Goal: Information Seeking & Learning: Learn about a topic

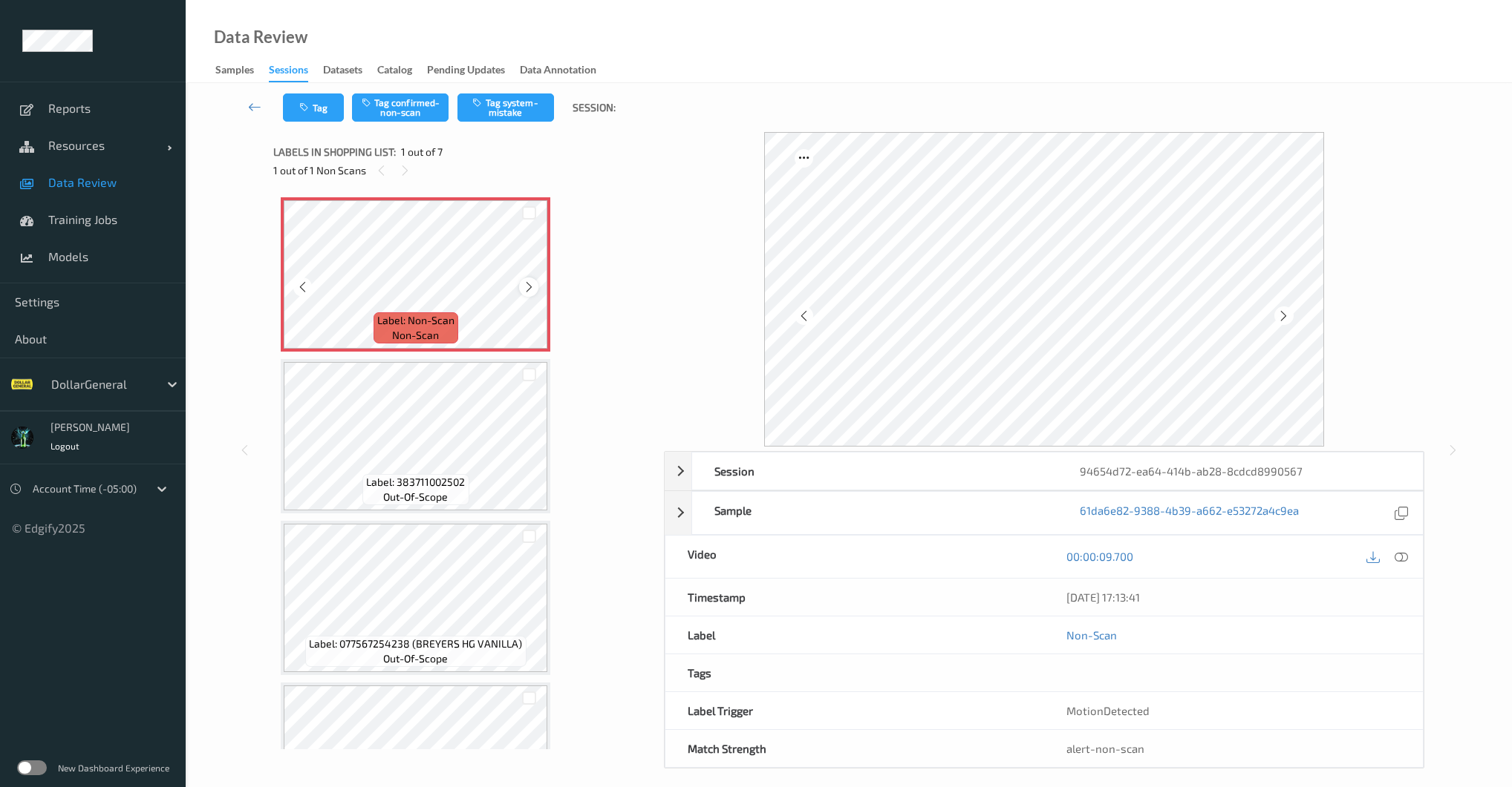
click at [531, 285] on icon at bounding box center [529, 288] width 13 height 14
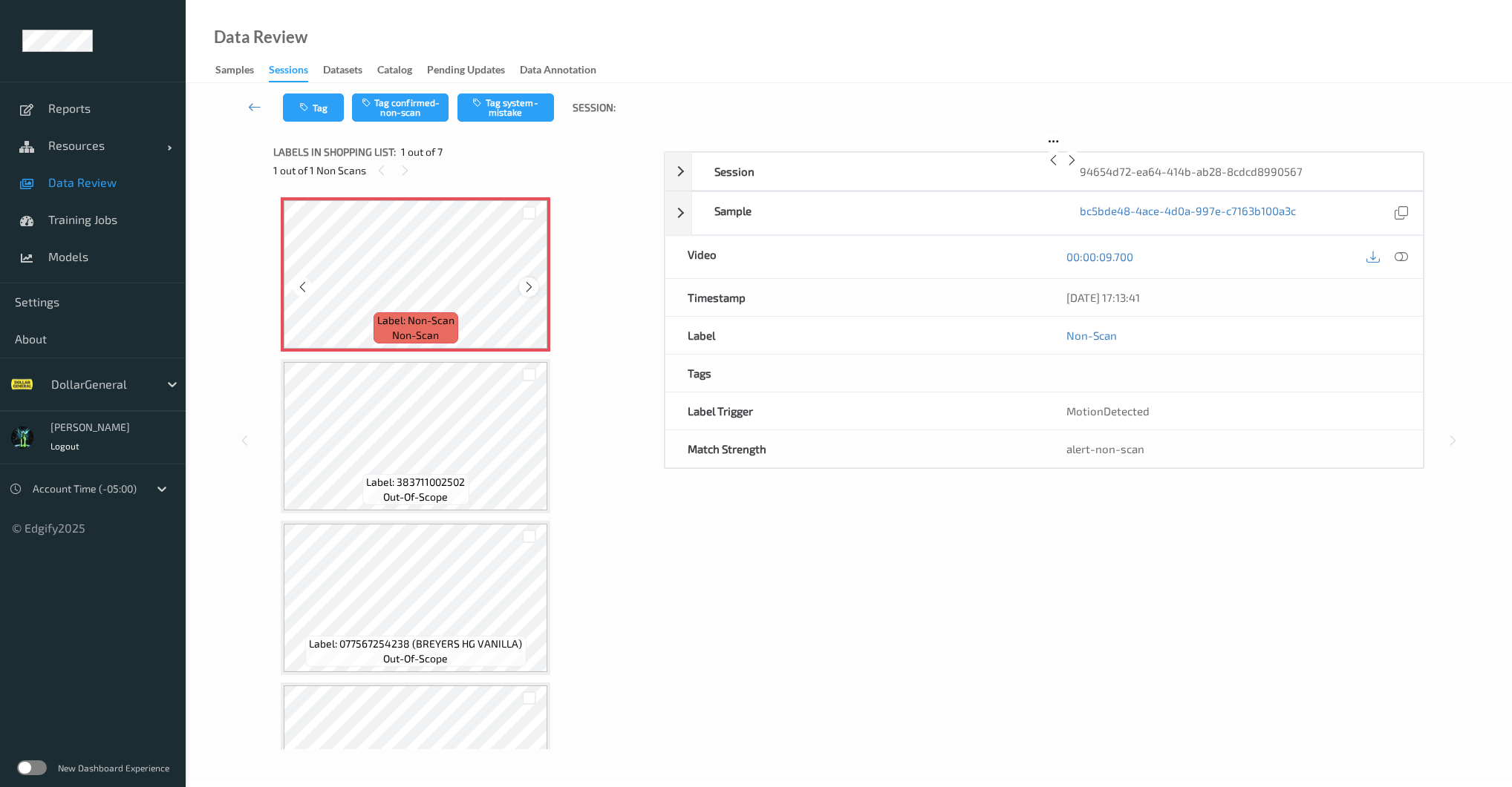
click at [531, 285] on icon at bounding box center [529, 288] width 13 height 14
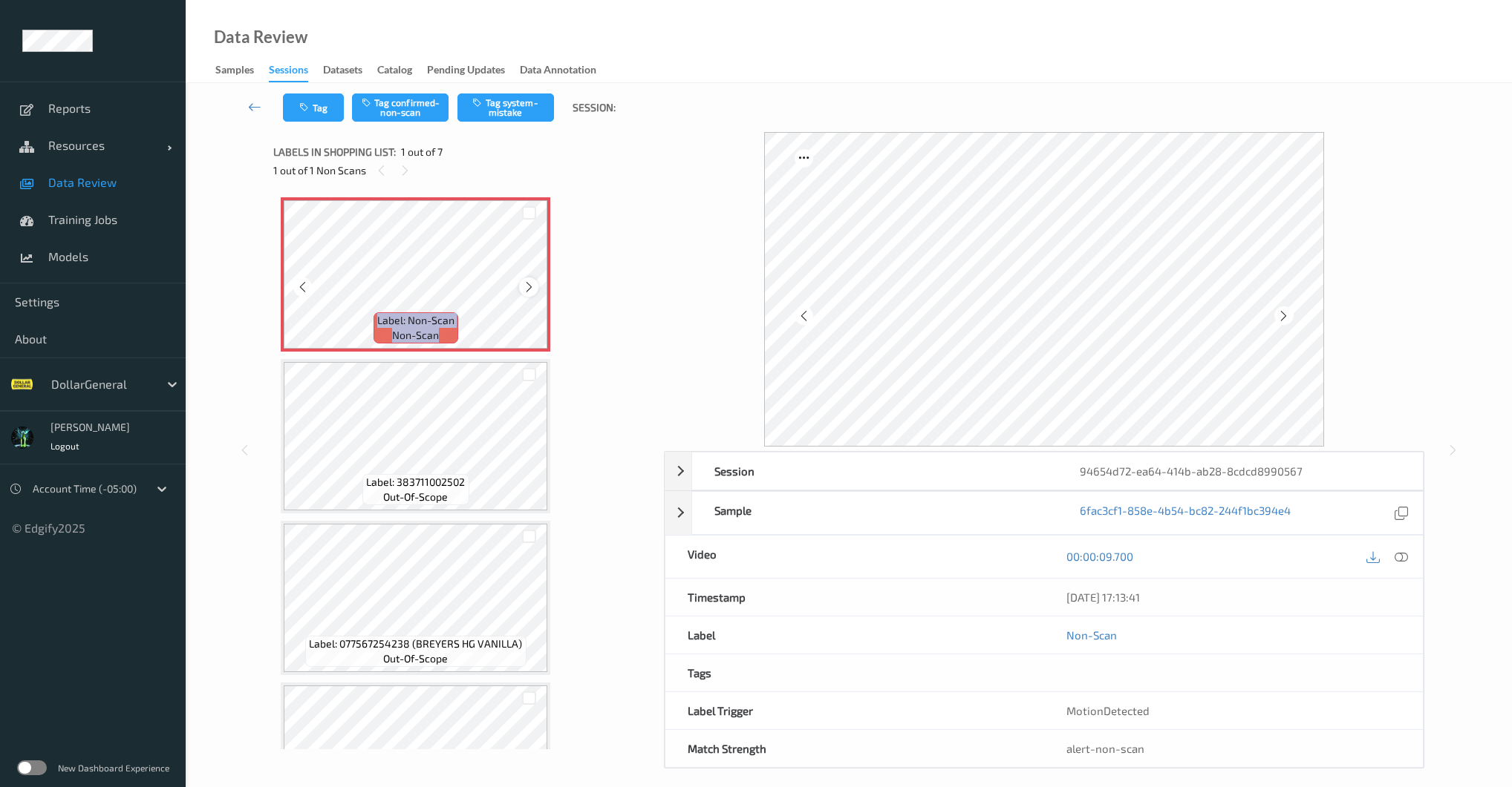
click at [531, 285] on icon at bounding box center [529, 288] width 13 height 14
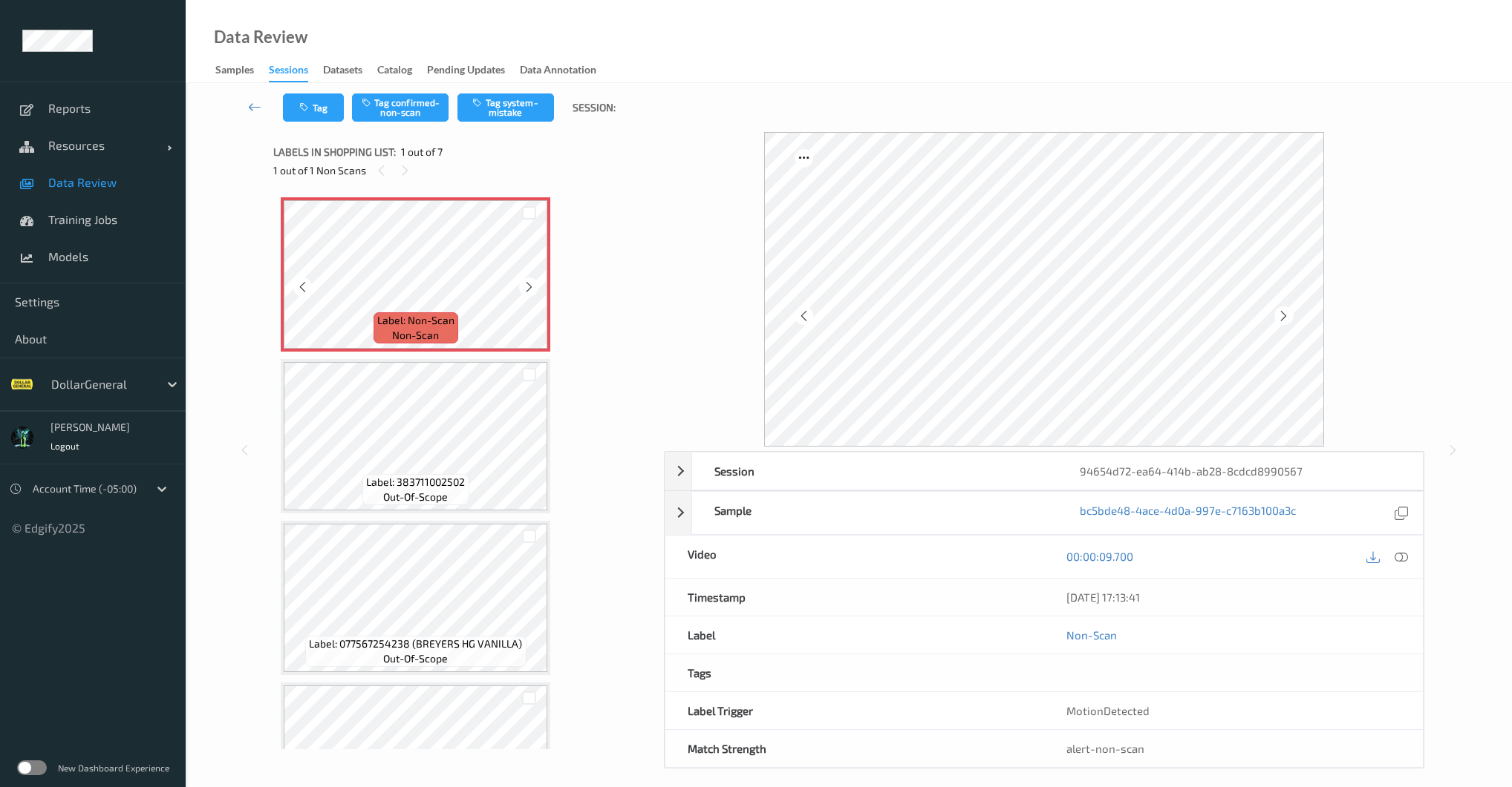
click at [531, 285] on icon at bounding box center [529, 288] width 13 height 14
click at [1393, 553] on div at bounding box center [1401, 556] width 20 height 20
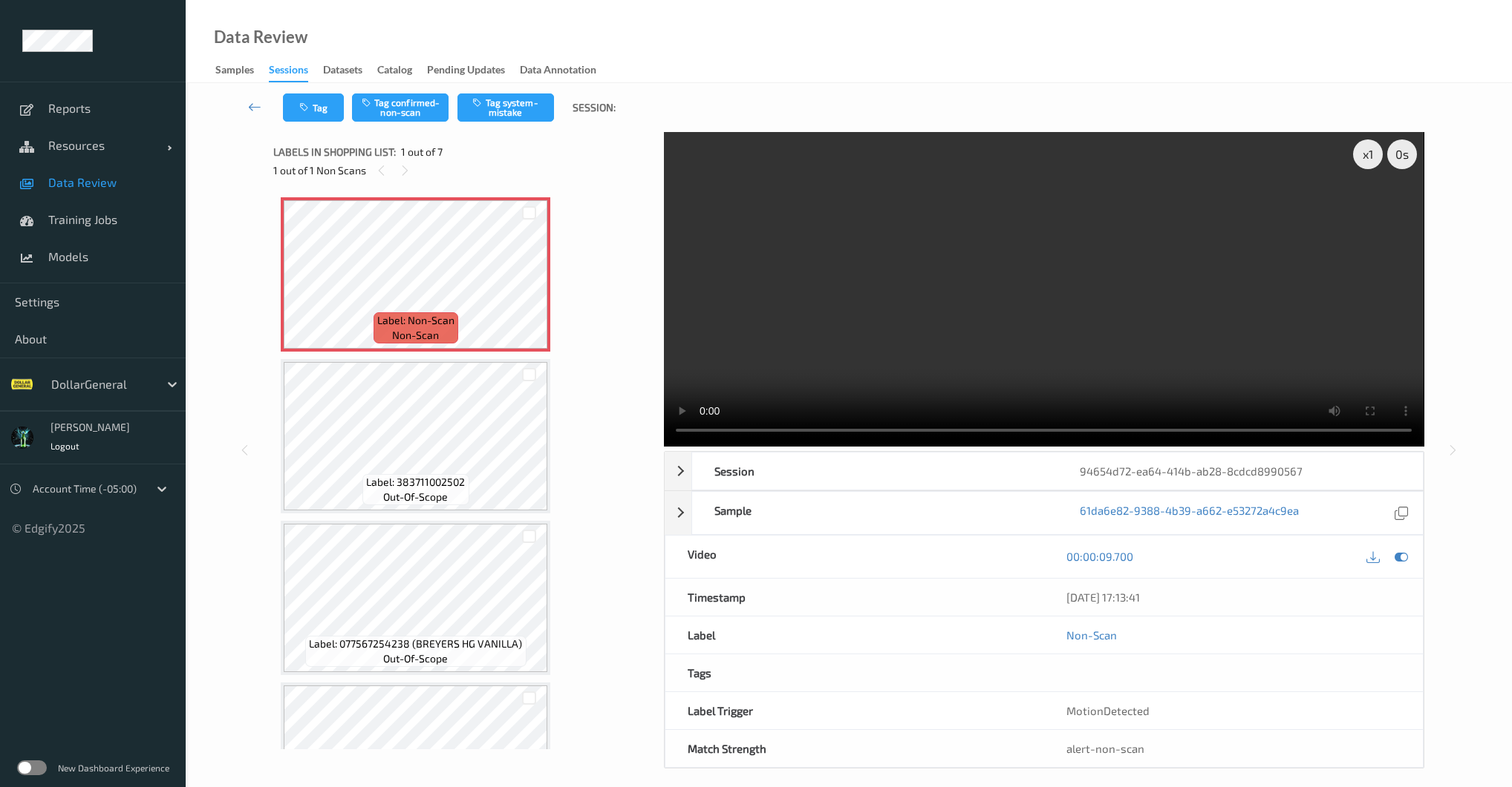
click at [911, 269] on video at bounding box center [1043, 288] width 760 height 314
click at [911, 288] on video at bounding box center [1043, 288] width 760 height 314
click at [1381, 557] on div at bounding box center [1372, 556] width 20 height 20
click at [95, 685] on ul "Reports Resources Devices Clusters Sites Data Review Training Jobs Models Setti…" at bounding box center [92, 394] width 185 height 787
